Goal: Download file/media

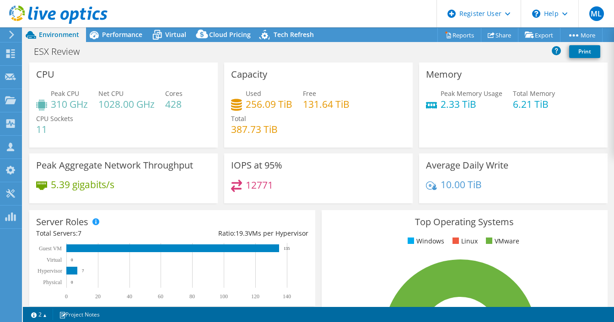
select select "USD"
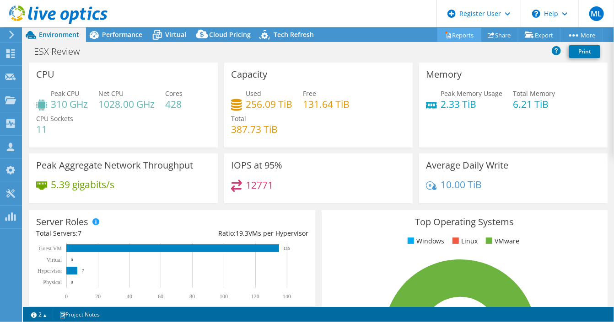
click at [455, 34] on link "Reports" at bounding box center [459, 35] width 44 height 14
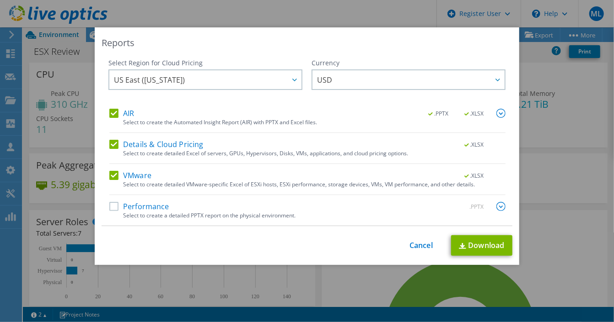
click at [111, 207] on label "Performance" at bounding box center [139, 206] width 60 height 9
click at [0, 0] on input "Performance" at bounding box center [0, 0] width 0 height 0
click at [473, 252] on link "Download" at bounding box center [481, 245] width 61 height 21
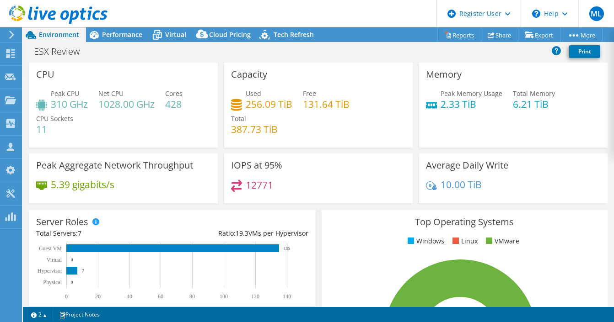
select select "USD"
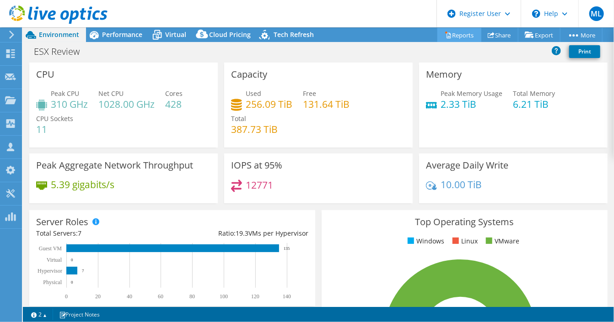
click at [461, 34] on link "Reports" at bounding box center [459, 35] width 44 height 14
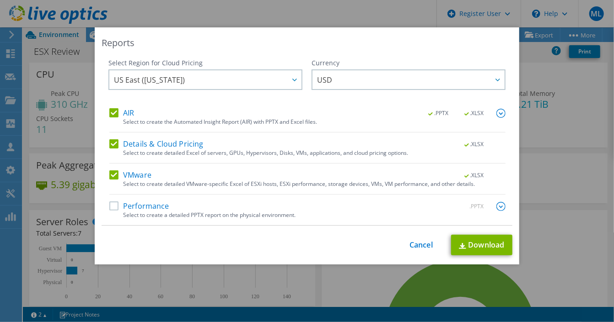
click at [135, 204] on label "Performance" at bounding box center [139, 206] width 60 height 9
click at [0, 0] on input "Performance" at bounding box center [0, 0] width 0 height 0
click at [470, 241] on link "Download" at bounding box center [481, 245] width 61 height 21
click at [417, 245] on link "Cancel" at bounding box center [420, 245] width 23 height 9
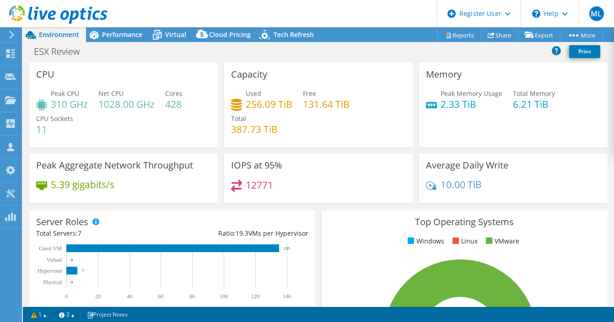
select select "USD"
